Goal: Task Accomplishment & Management: Manage account settings

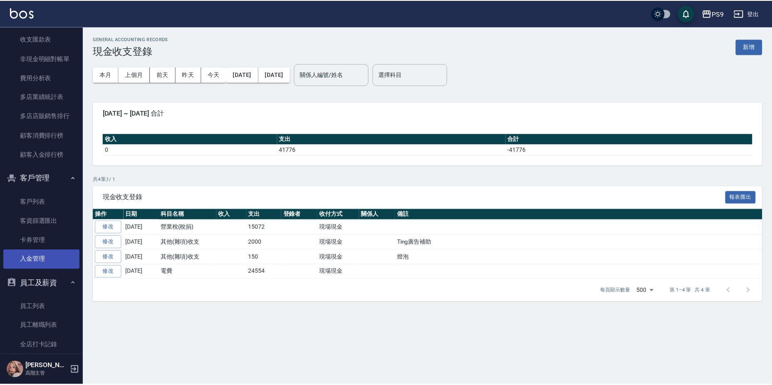
scroll to position [1082, 0]
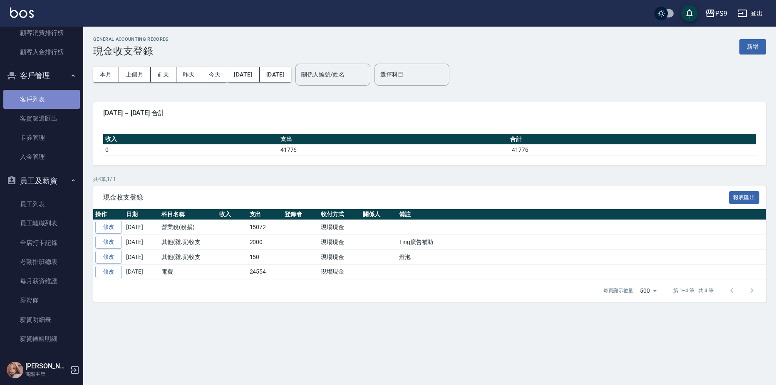
click at [46, 98] on link "客戶列表" at bounding box center [41, 99] width 77 height 19
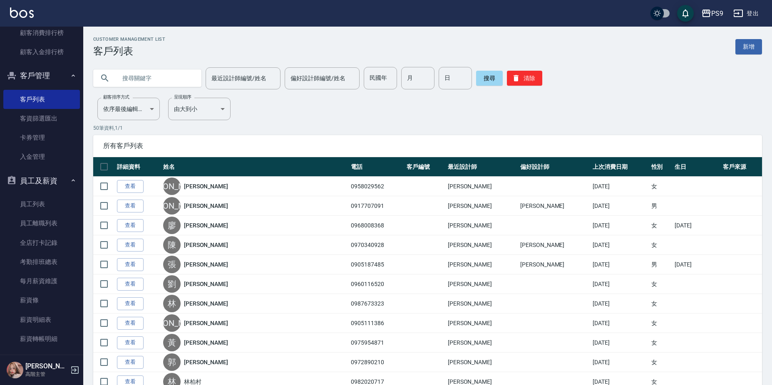
click at [178, 84] on input "text" at bounding box center [155, 78] width 78 height 22
type input "y"
type input "滋"
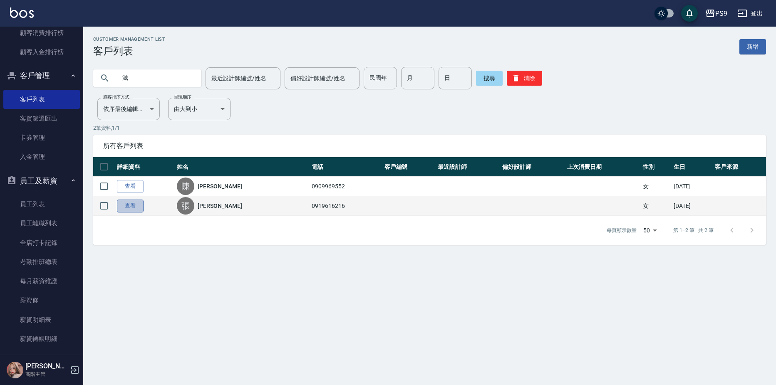
click at [128, 205] on link "查看" at bounding box center [130, 206] width 27 height 13
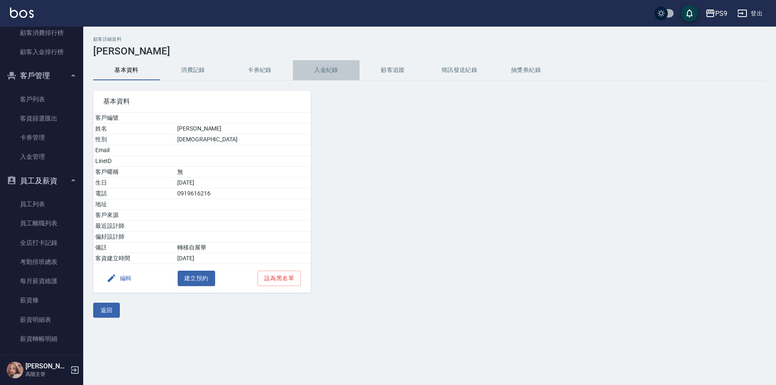
click at [334, 69] on button "入金紀錄" at bounding box center [326, 70] width 67 height 20
